Goal: Information Seeking & Learning: Find specific fact

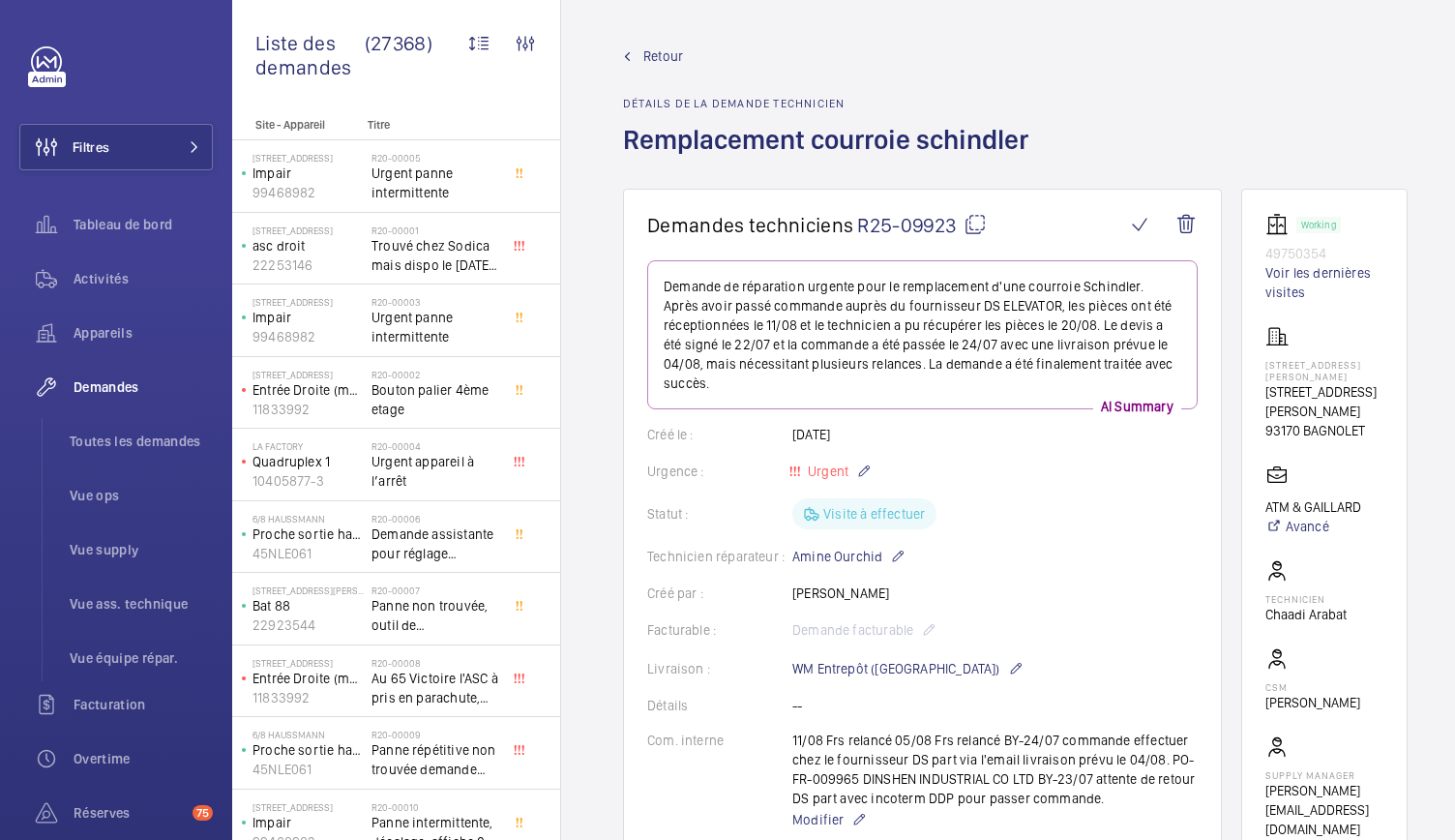
click at [975, 215] on mat-icon at bounding box center [975, 223] width 23 height 23
drag, startPoint x: 1271, startPoint y: 249, endPoint x: 1354, endPoint y: 243, distance: 83.2
click at [1354, 243] on wm-front-card "Working 49750354 Voir les dernières visites 9 Rue Adélaïde Lahaye 9 Rue Adélaïd…" at bounding box center [1325, 526] width 166 height 674
copy p "49750354"
click at [1292, 280] on link "Voir les dernières visites" at bounding box center [1324, 282] width 118 height 39
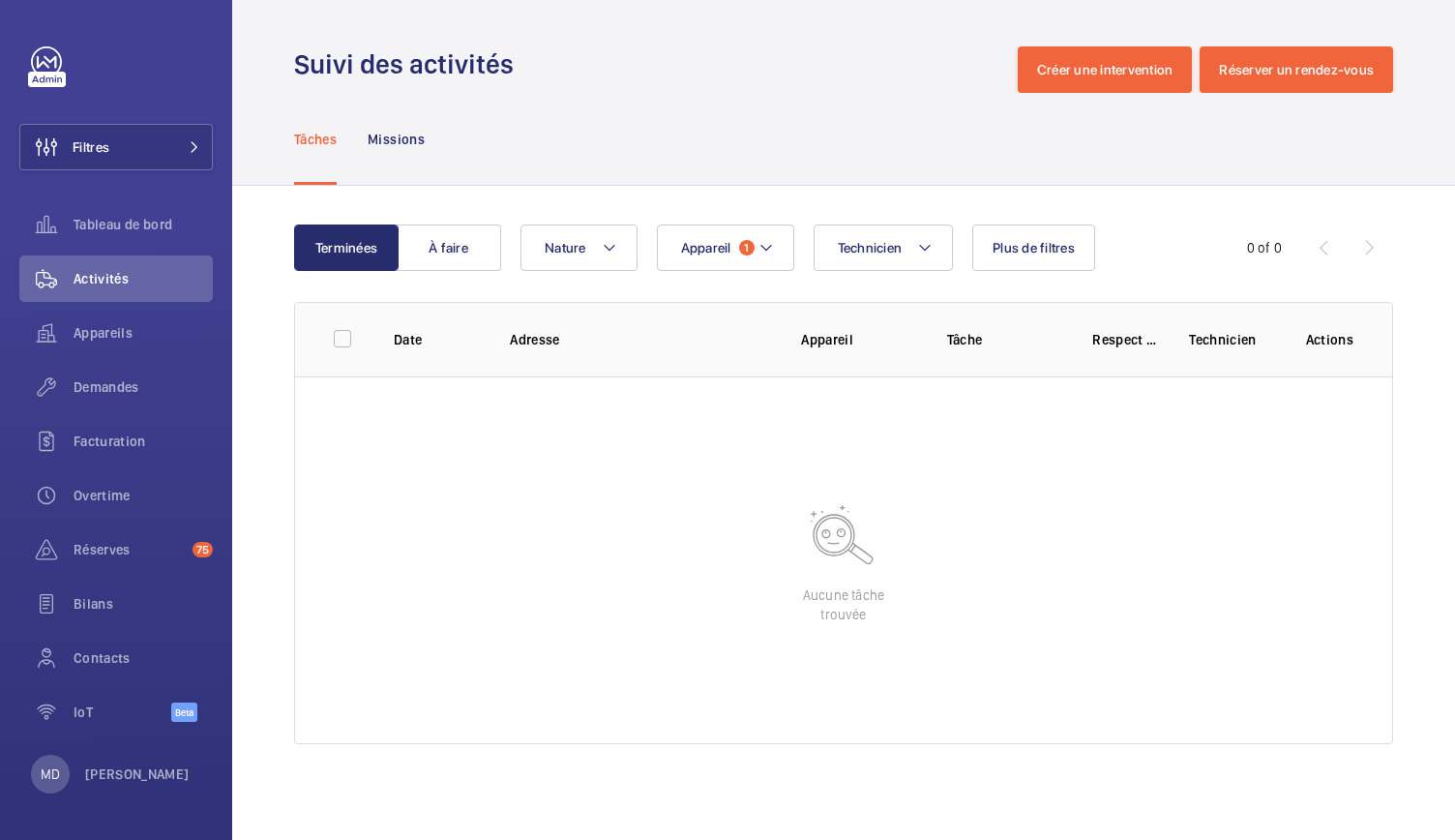
click at [1287, 248] on div "0 of 0" at bounding box center [1268, 248] width 89 height 20
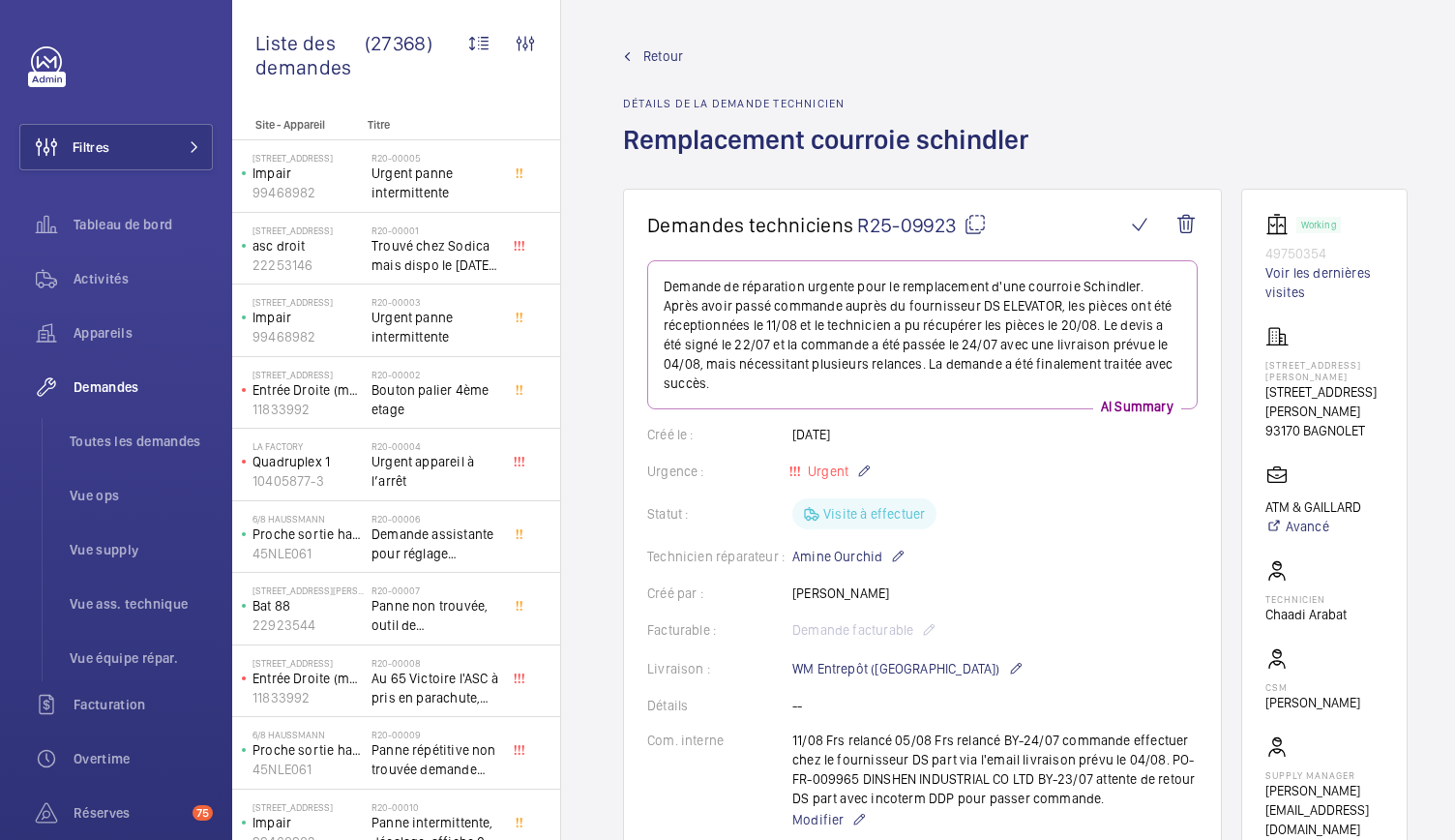
click at [637, 59] on link "Retour" at bounding box center [831, 56] width 417 height 20
click at [627, 53] on mat-icon at bounding box center [627, 56] width 9 height 9
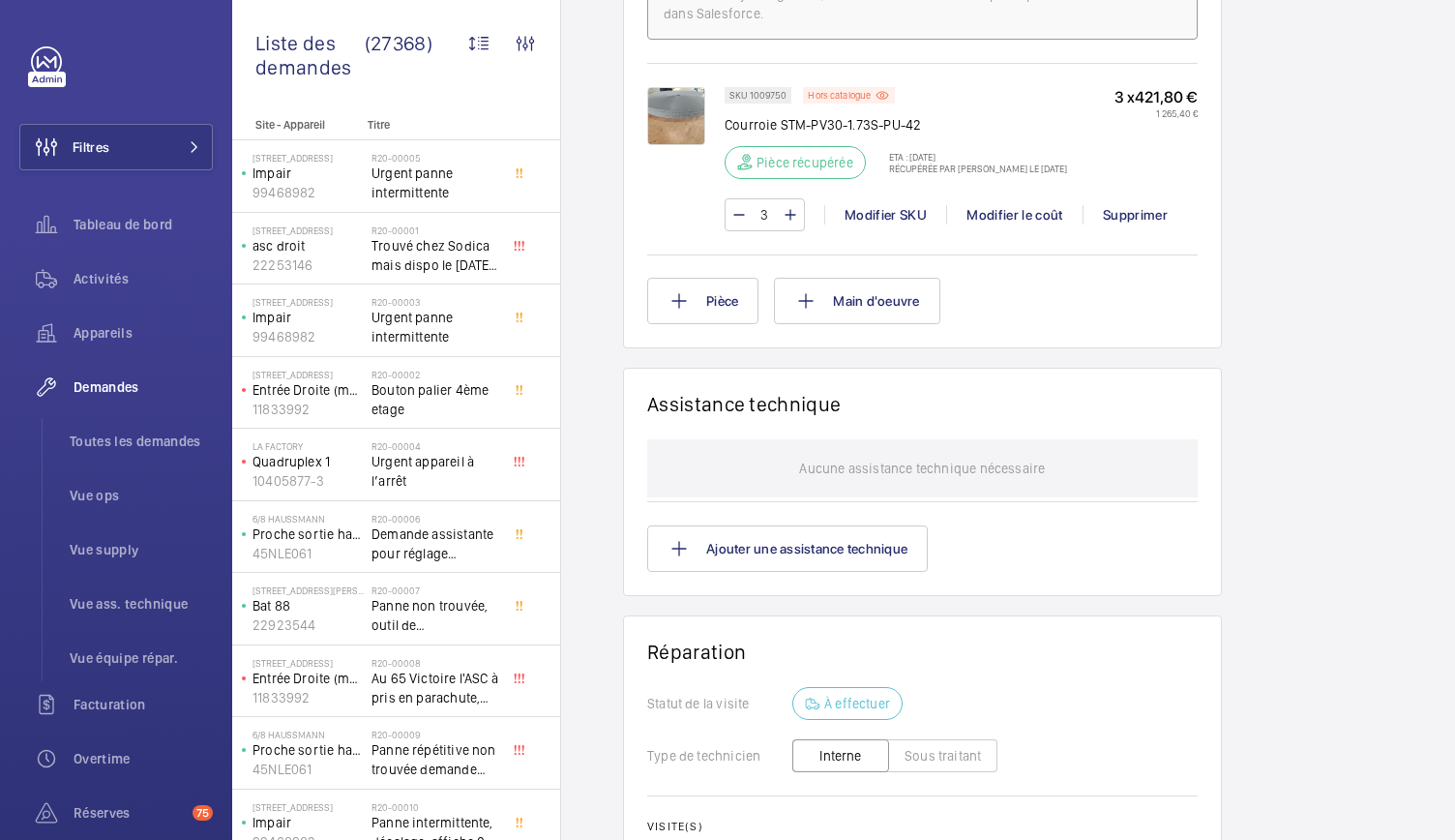
scroll to position [1376, 0]
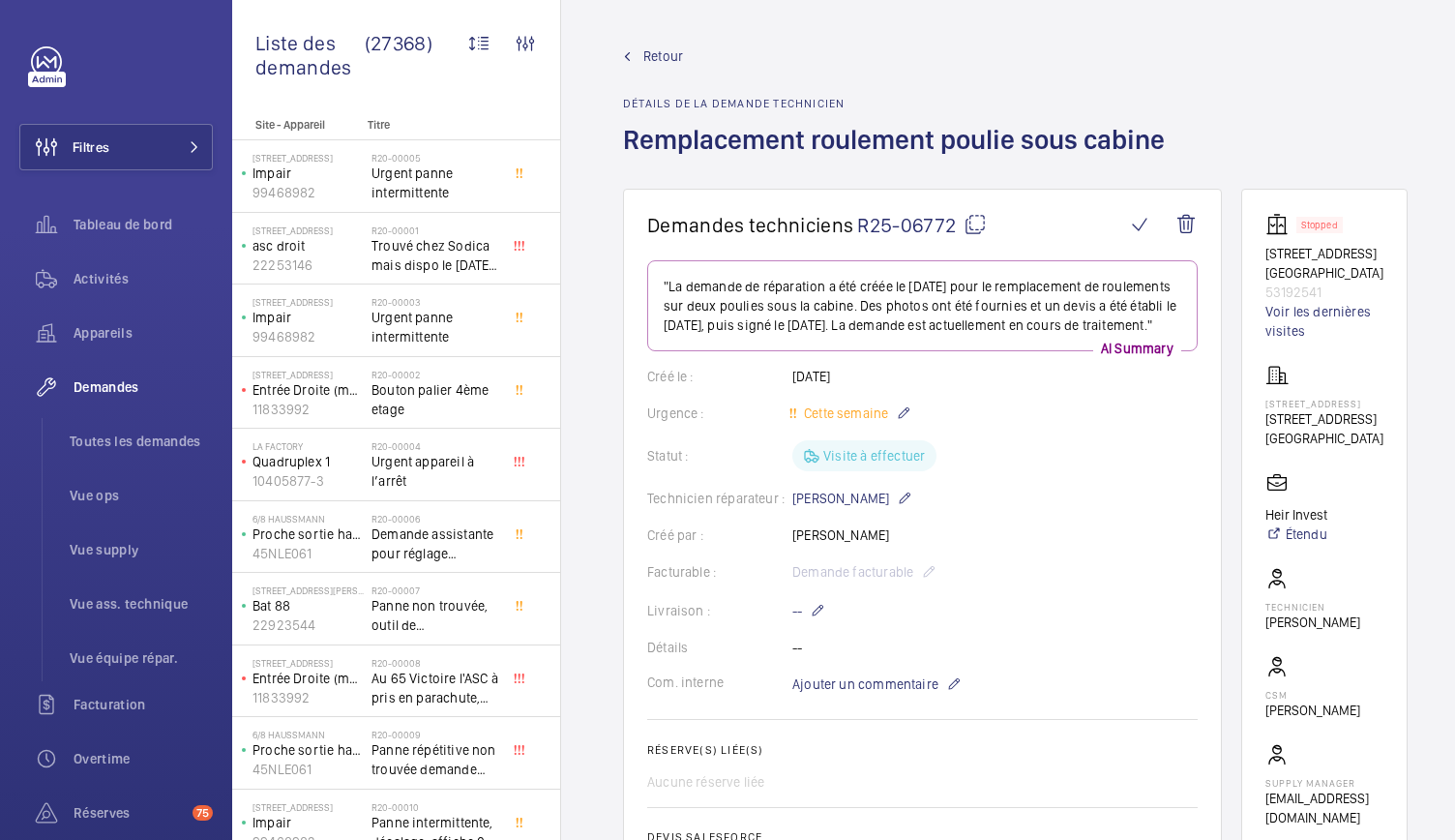
click at [969, 228] on mat-icon at bounding box center [975, 223] width 23 height 23
drag, startPoint x: 1279, startPoint y: 254, endPoint x: 1327, endPoint y: 288, distance: 58.8
click at [1327, 288] on div "Stopped [STREET_ADDRESS][GEOGRAPHIC_DATA] Voir les dernières visites" at bounding box center [1324, 276] width 118 height 127
copy div "/[STREET_ADDRESS][GEOGRAPHIC_DATA]"
